Goal: Task Accomplishment & Management: Manage account settings

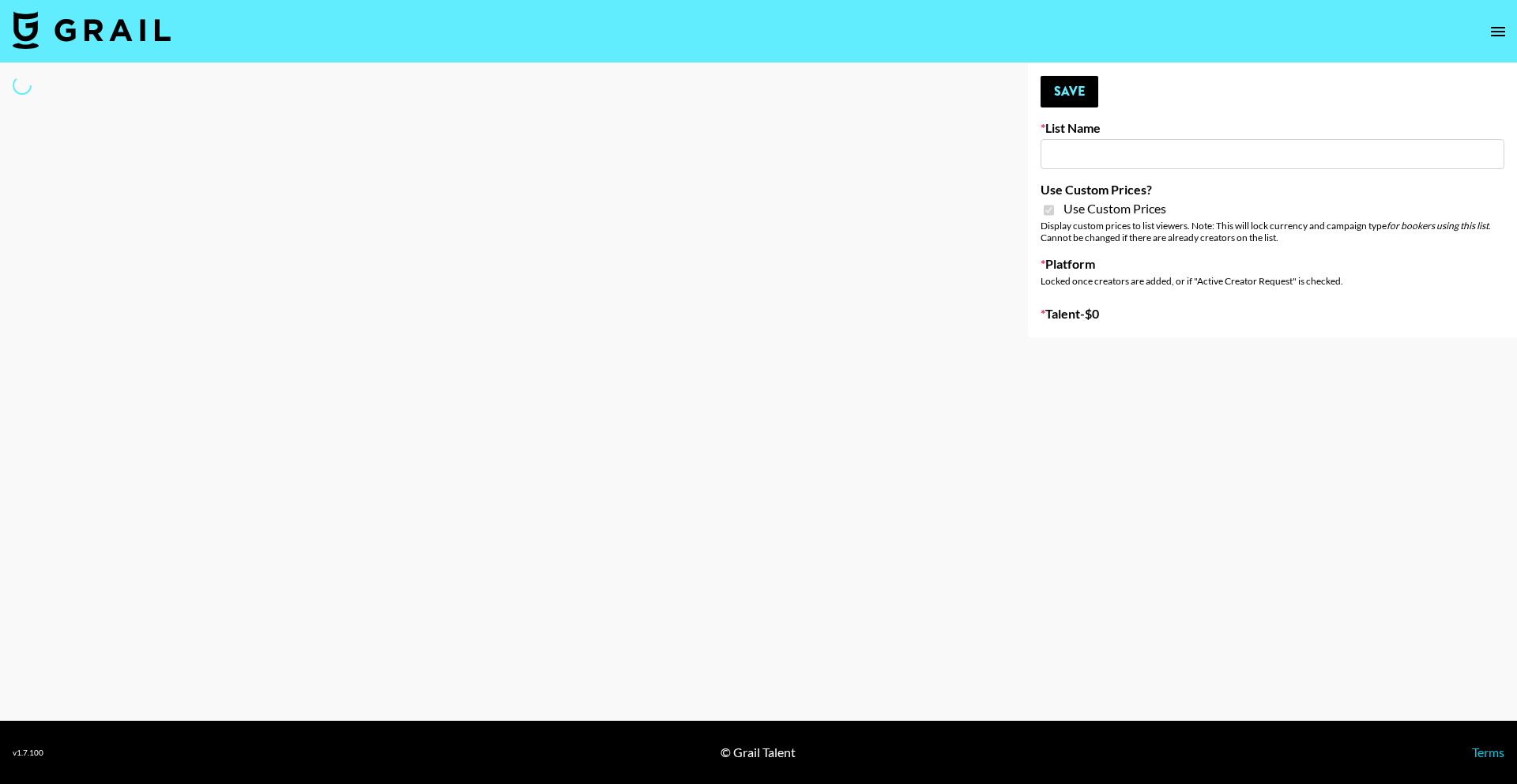
type input "ByHeart ([DATE])"
checkbox input "true"
select select "Brand"
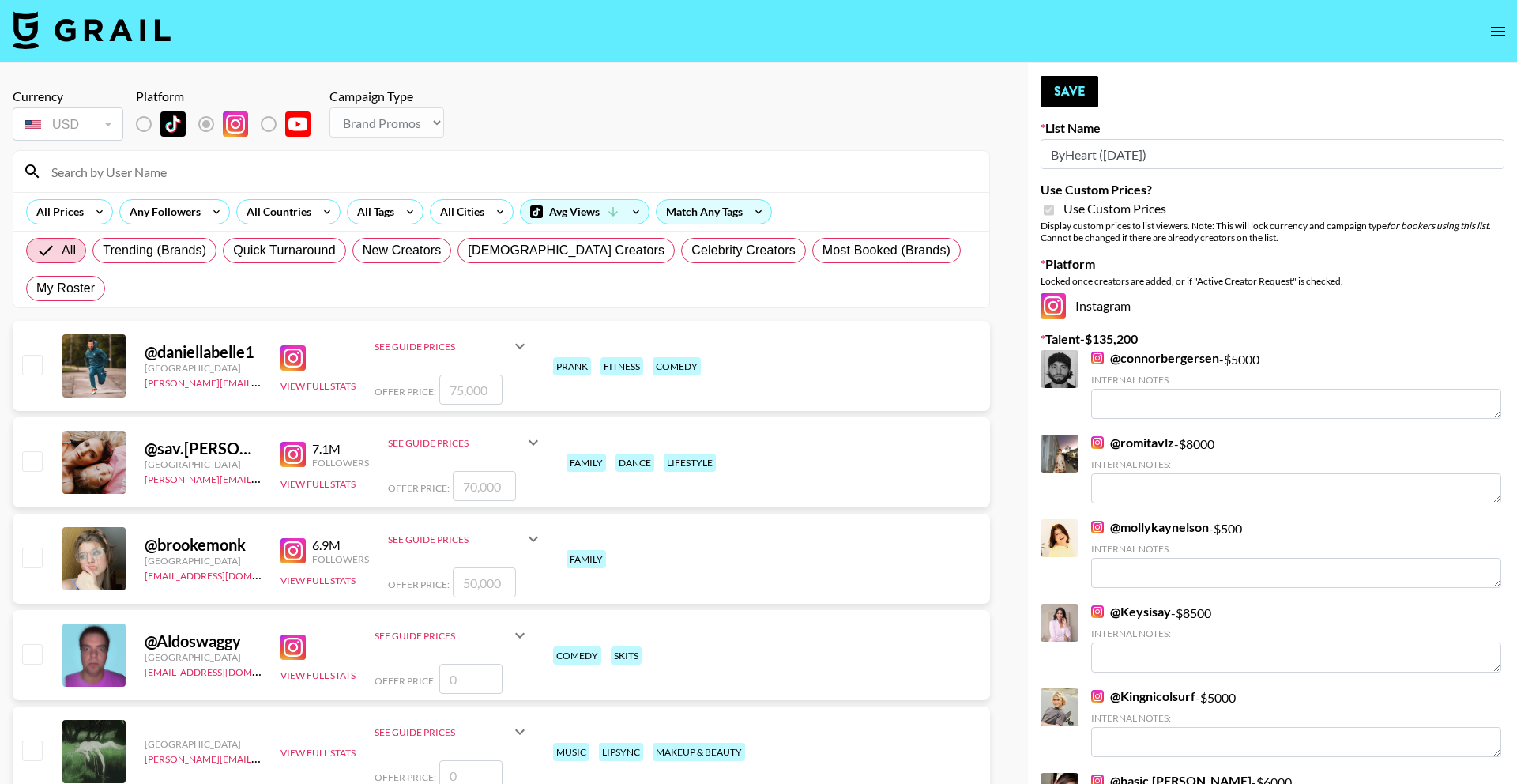
click at [210, 184] on div at bounding box center [501, 172] width 976 height 41
click at [212, 171] on input at bounding box center [511, 172] width 938 height 25
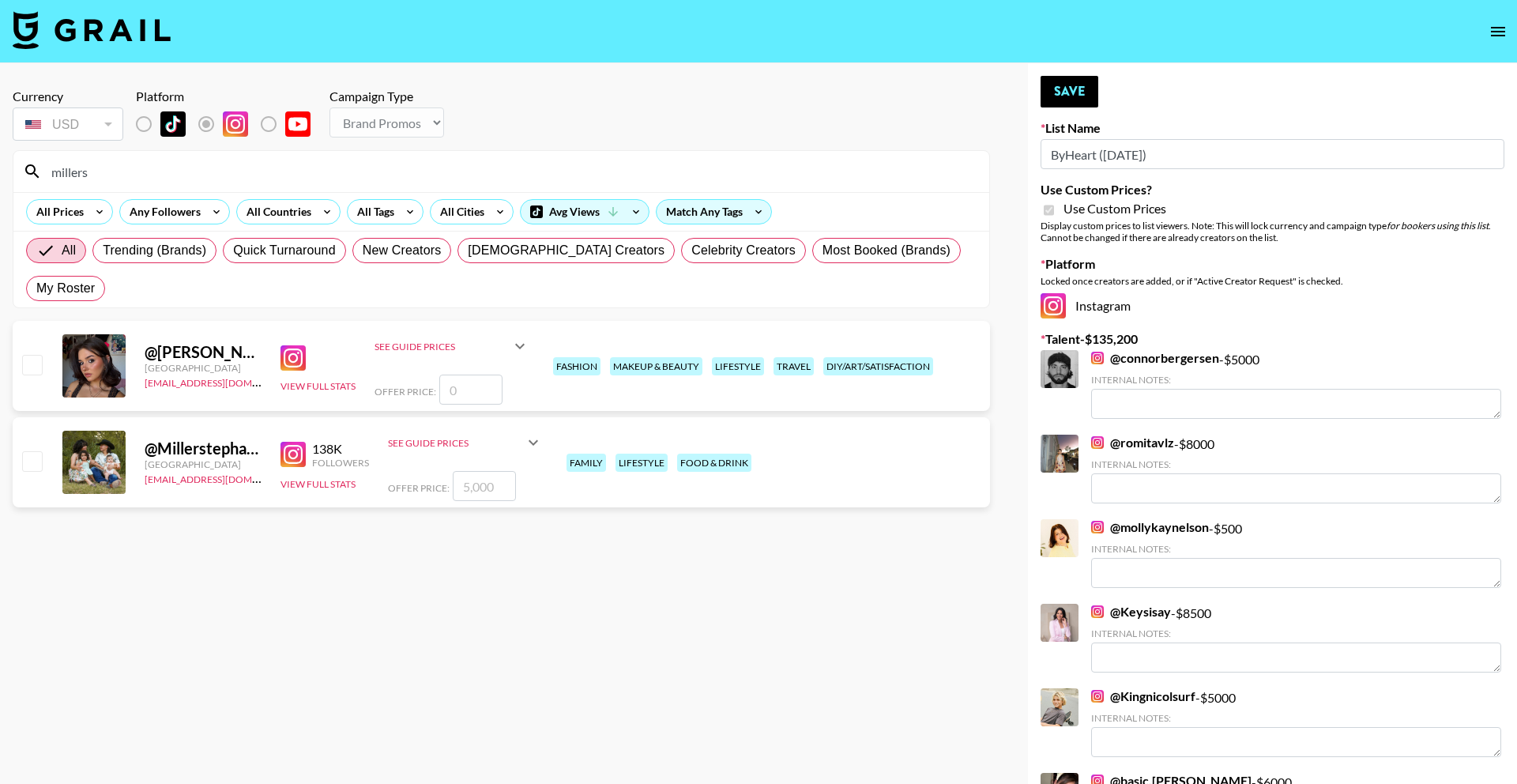
type input "millers"
click at [475, 471] on input "number" at bounding box center [485, 486] width 63 height 30
checkbox input "true"
type input "5000"
click at [1083, 87] on button "Save" at bounding box center [1069, 91] width 58 height 31
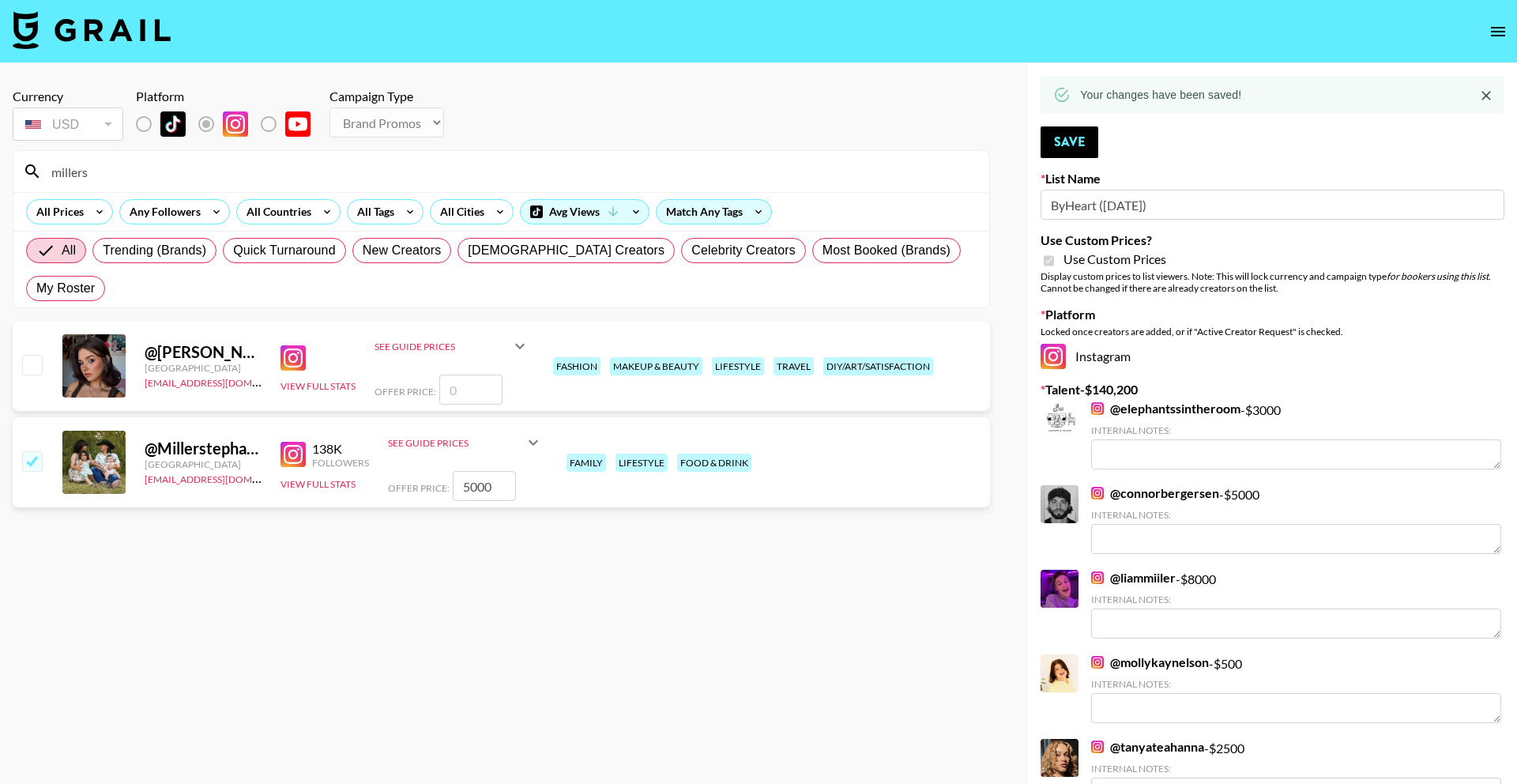
click at [615, 179] on input "millers" at bounding box center [511, 172] width 938 height 25
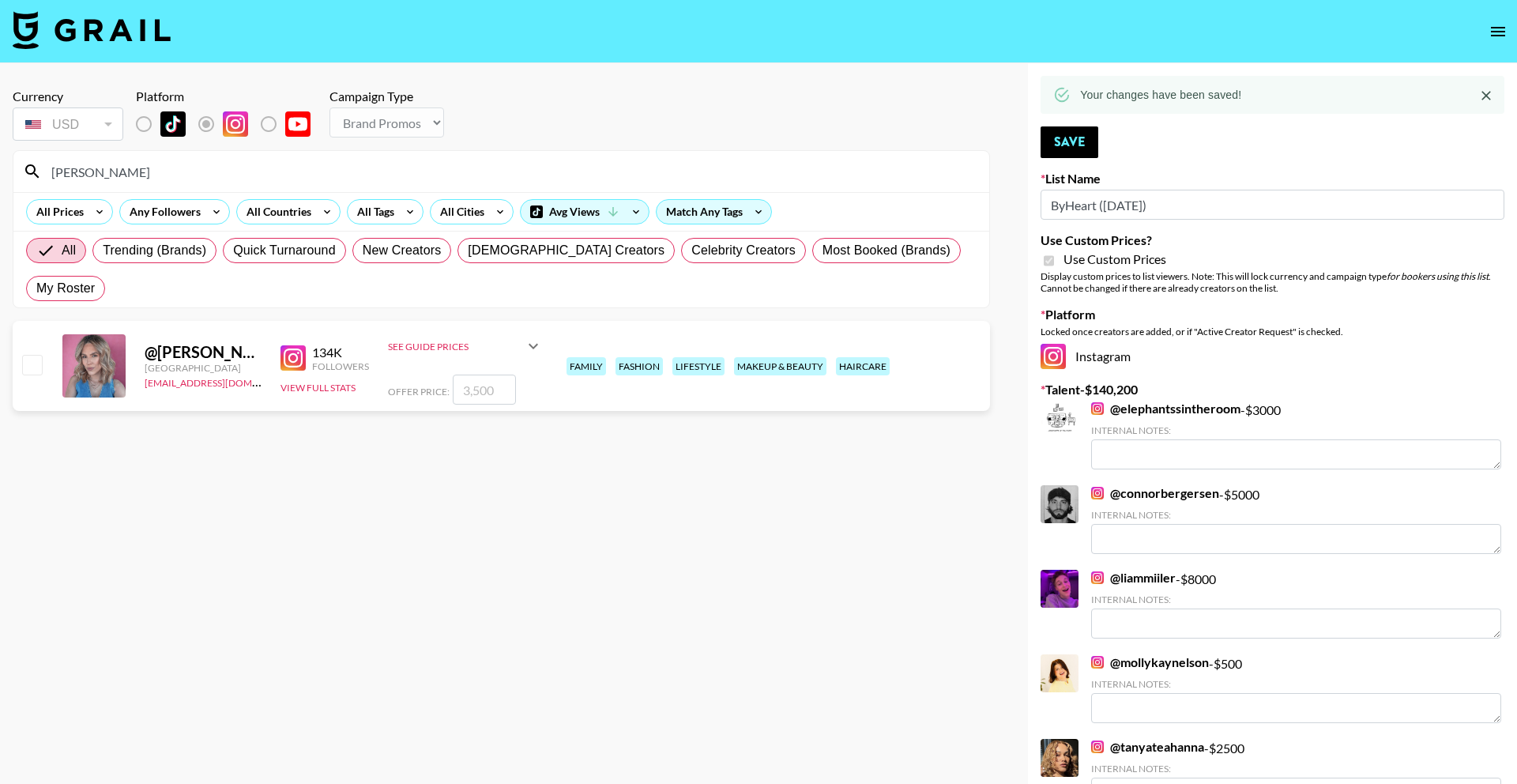
type input "[PERSON_NAME]"
click at [502, 375] on input "number" at bounding box center [485, 389] width 63 height 30
checkbox input "true"
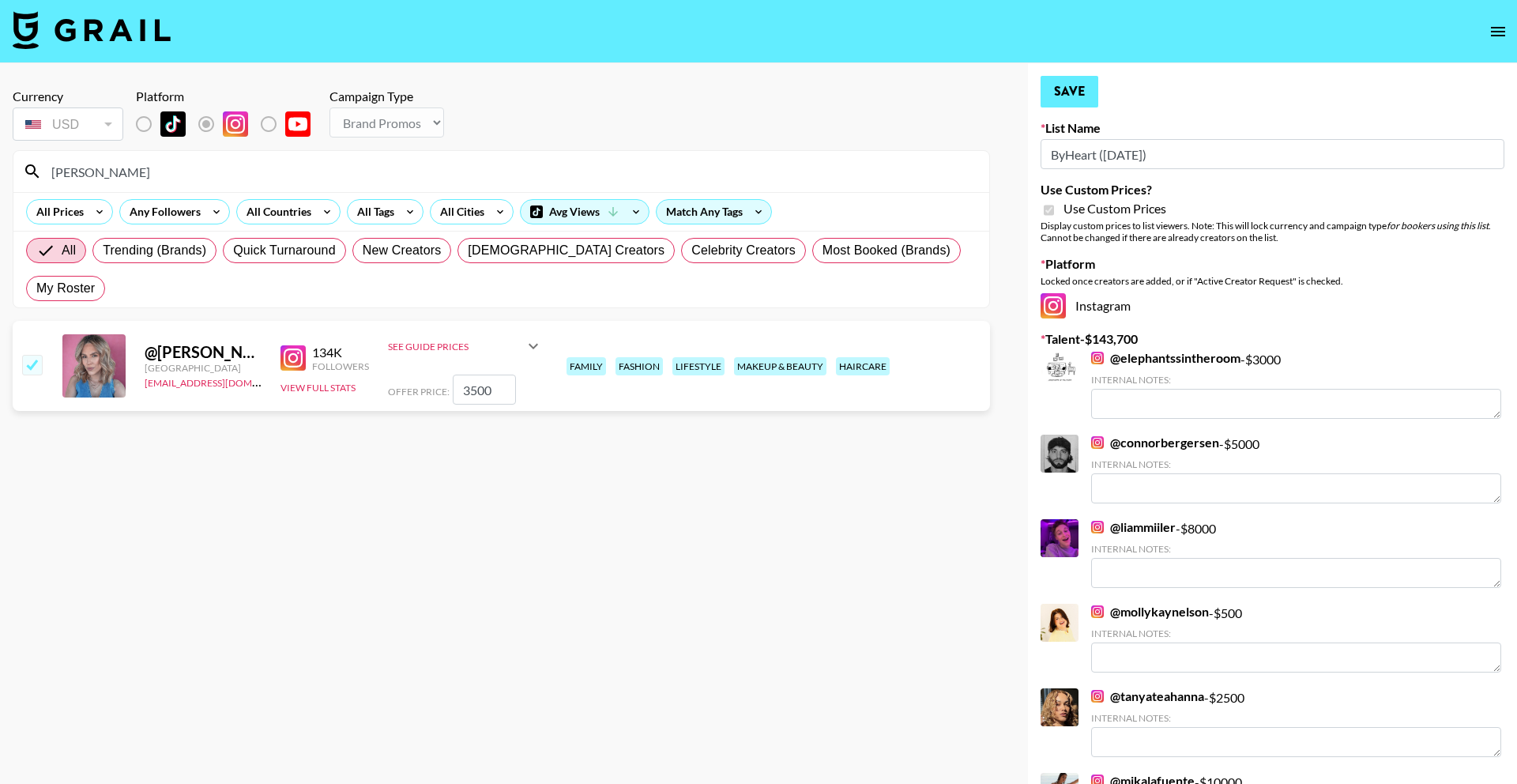
type input "3500"
click at [1064, 88] on button "Save" at bounding box center [1069, 91] width 58 height 31
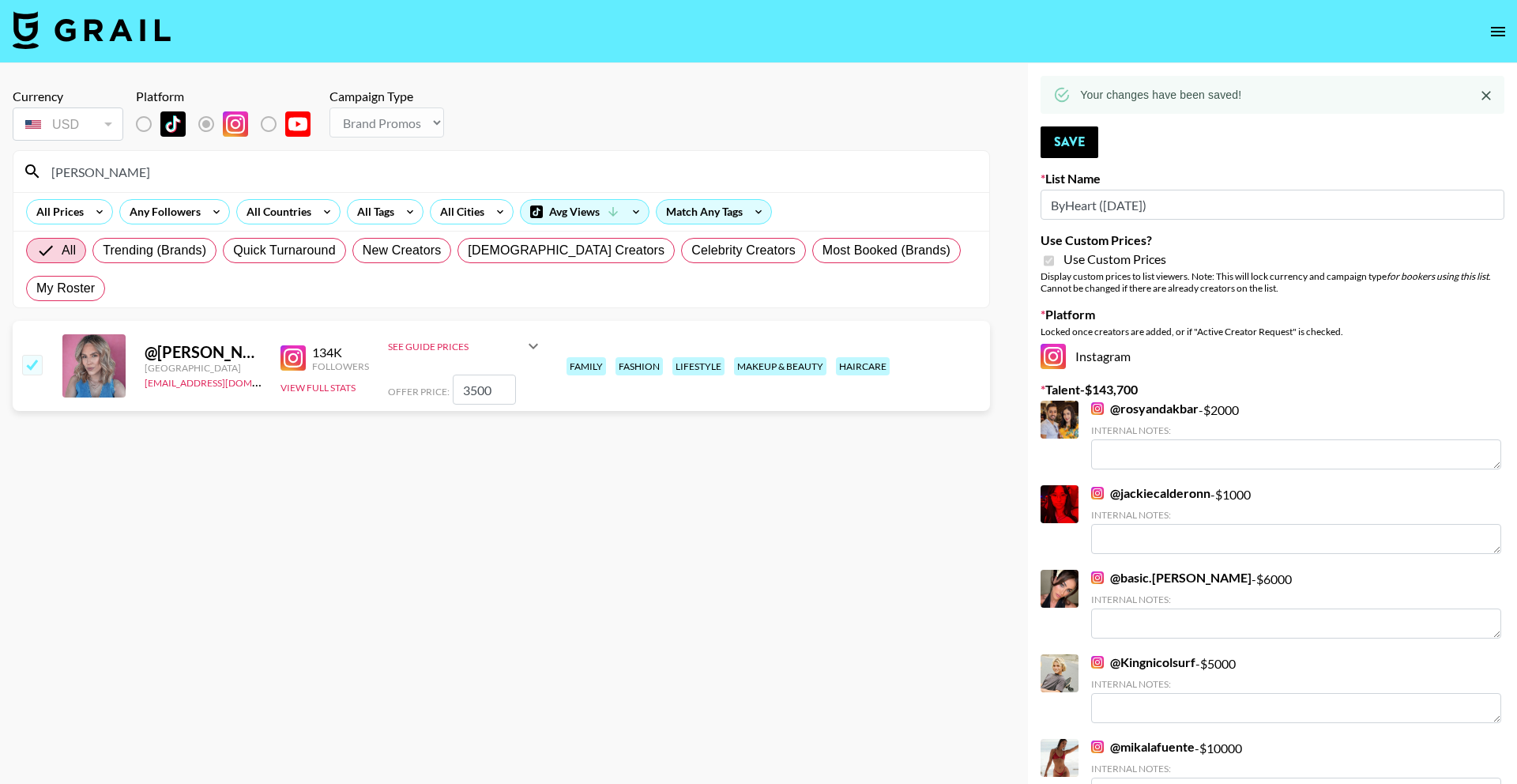
click at [277, 169] on input "[PERSON_NAME]" at bounding box center [511, 172] width 938 height 25
type input "bri.d"
click at [466, 375] on input "number" at bounding box center [485, 389] width 63 height 30
type input "4"
checkbox input "true"
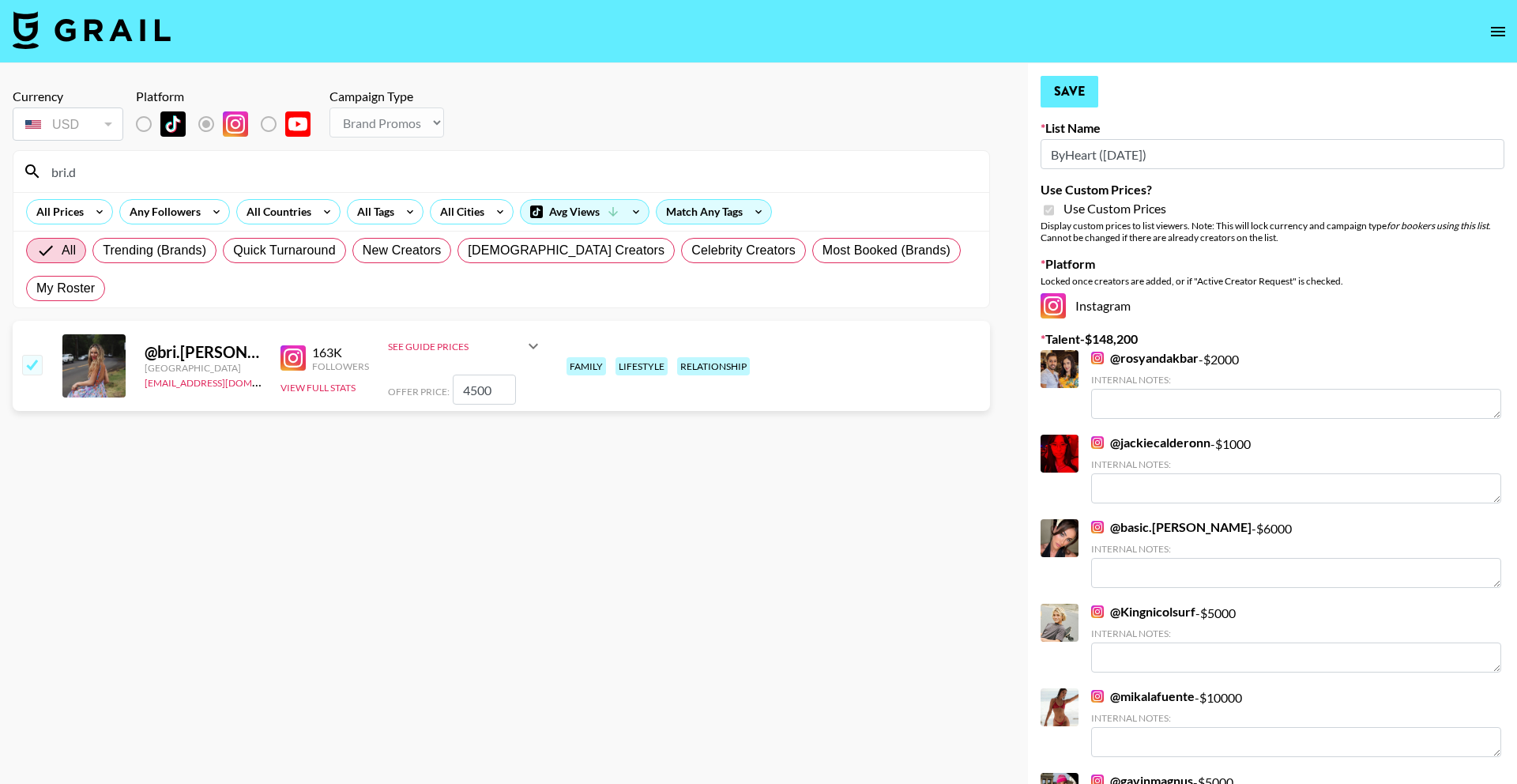
type input "4500"
click at [1066, 98] on button "Save" at bounding box center [1069, 91] width 58 height 31
